Goal: Find specific page/section: Find specific page/section

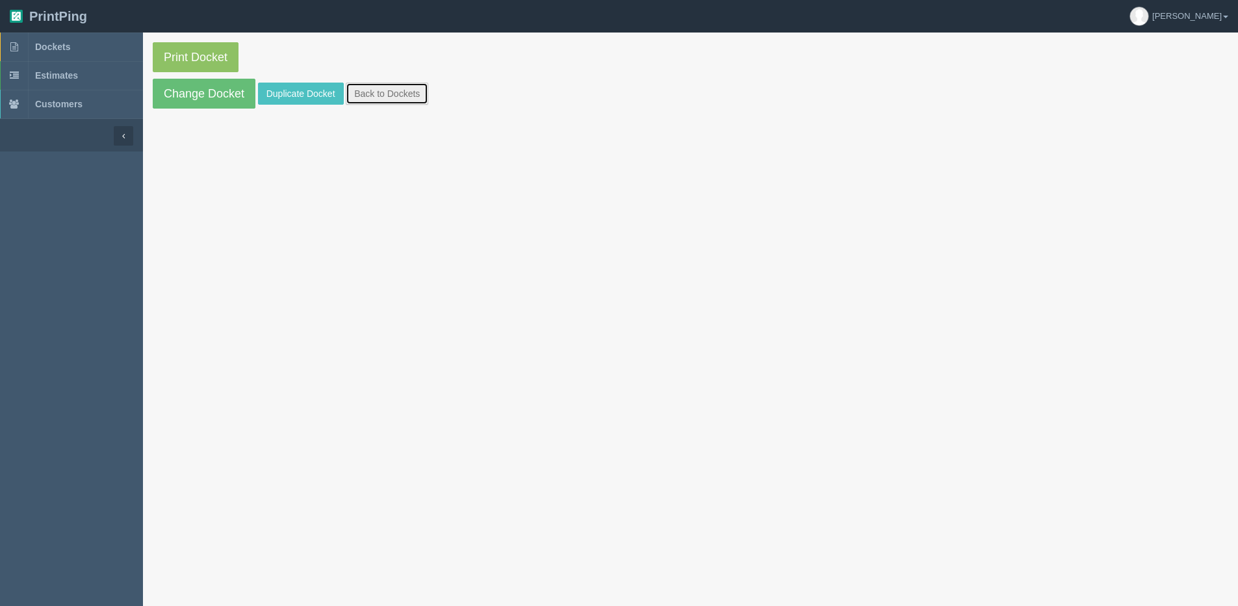
drag, startPoint x: 407, startPoint y: 94, endPoint x: 392, endPoint y: 92, distance: 15.8
click at [407, 94] on link "Back to Dockets" at bounding box center [387, 94] width 83 height 22
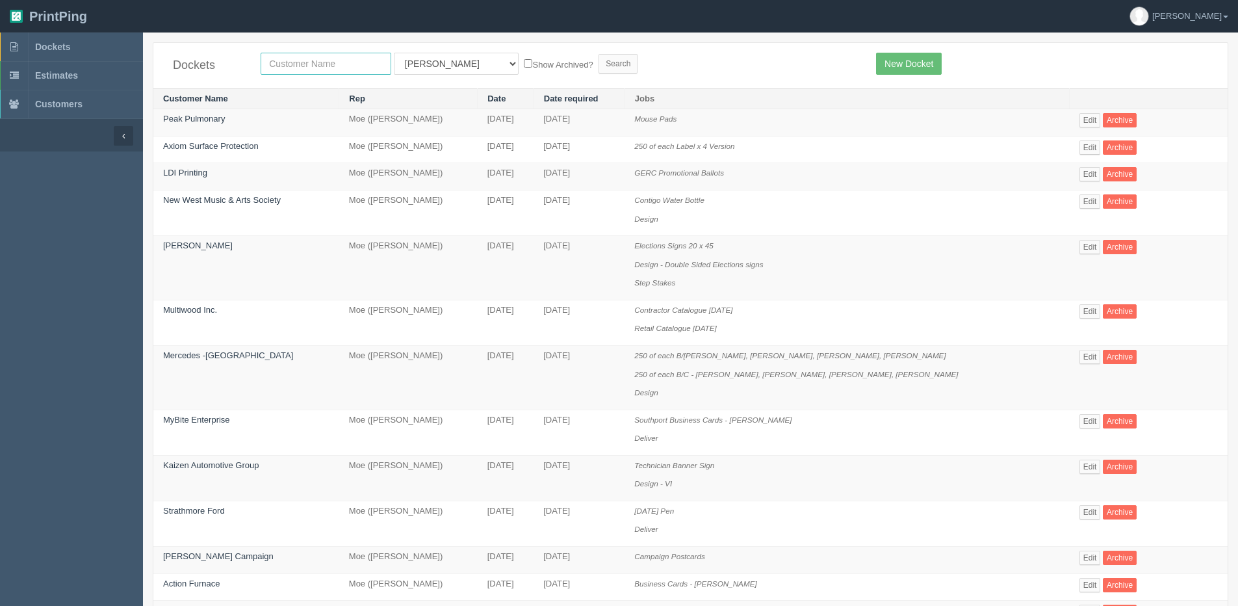
click at [328, 58] on input "text" at bounding box center [326, 64] width 131 height 22
type input "okotoks"
click at [598, 54] on input "Search" at bounding box center [617, 63] width 39 height 19
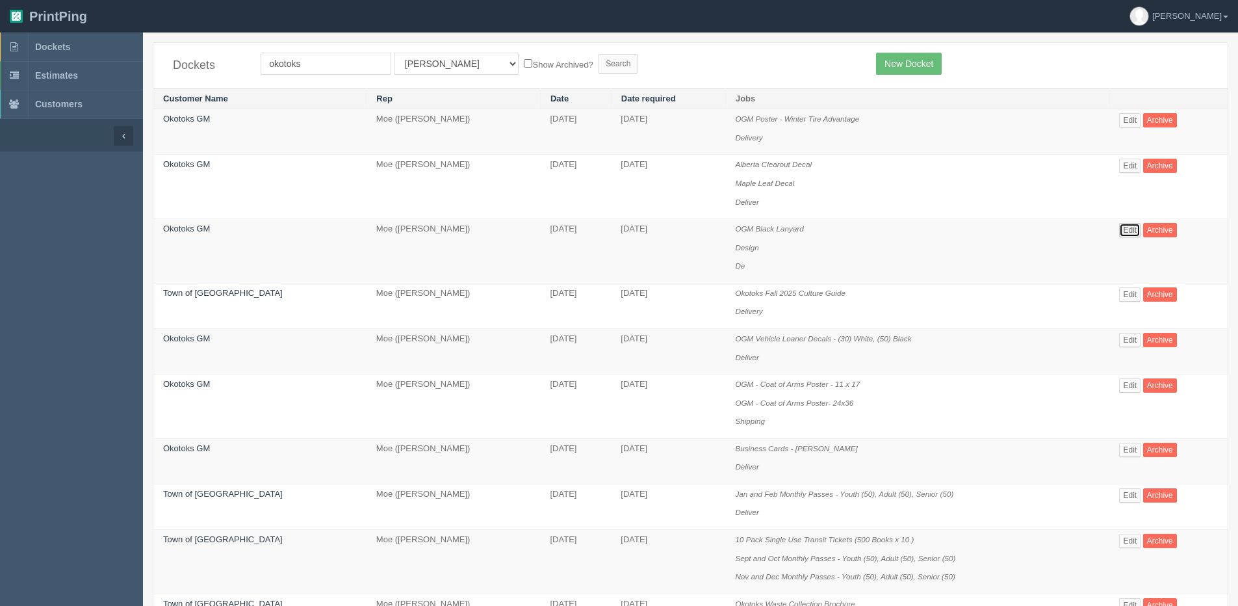
click at [1122, 235] on link "Edit" at bounding box center [1129, 230] width 21 height 14
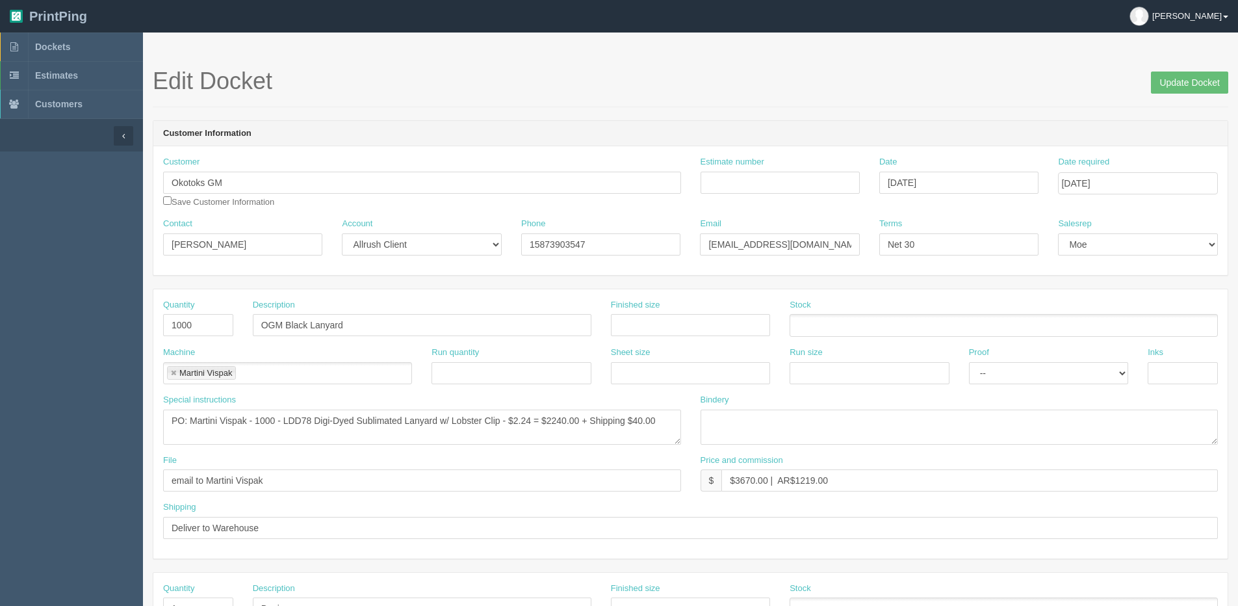
click at [1224, 16] on b at bounding box center [1225, 17] width 5 height 3
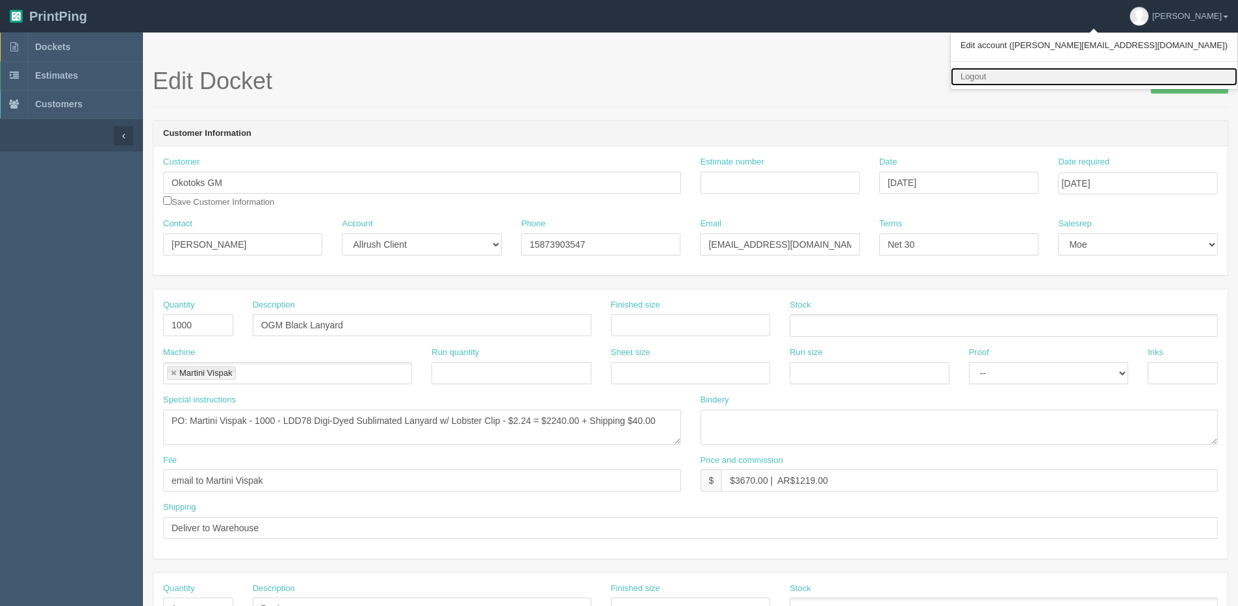
click at [1119, 68] on link "Logout" at bounding box center [1094, 77] width 287 height 19
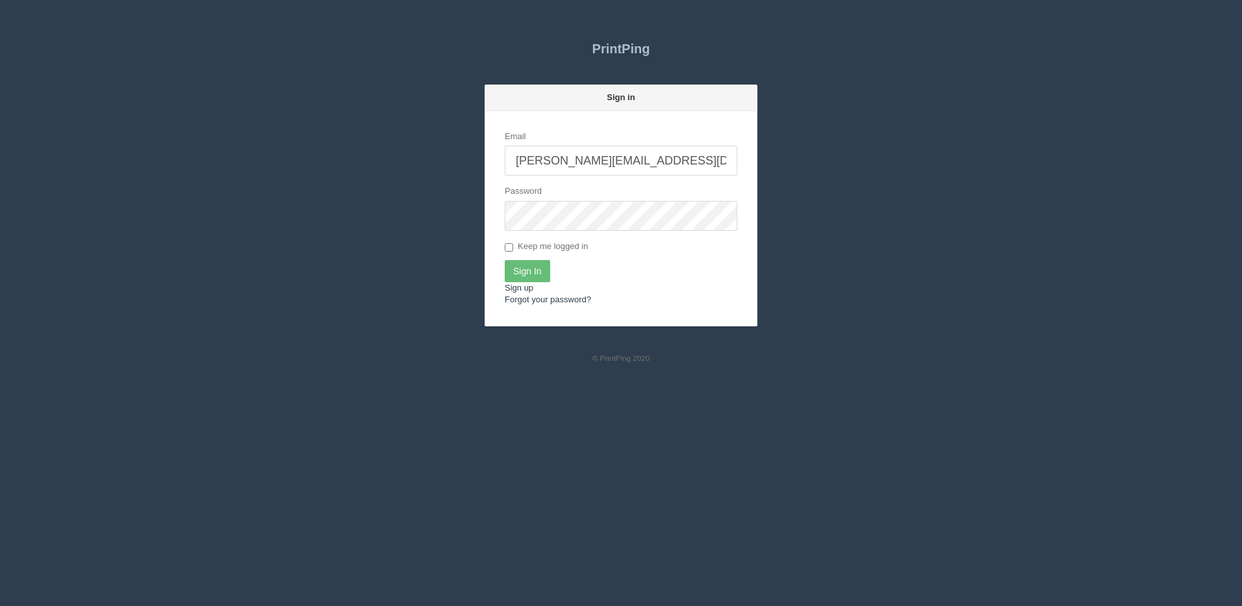
click at [633, 163] on input "[PERSON_NAME][EMAIL_ADDRESS][DOMAIN_NAME]" at bounding box center [621, 161] width 233 height 30
type input "dan@arapparel.ca"
click at [525, 270] on input "Sign In" at bounding box center [527, 271] width 45 height 22
